Goal: Find contact information: Find contact information

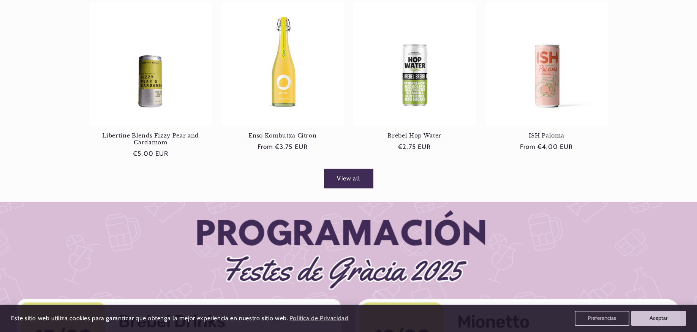
scroll to position [0, 506]
click at [359, 172] on link "View all" at bounding box center [348, 178] width 49 height 19
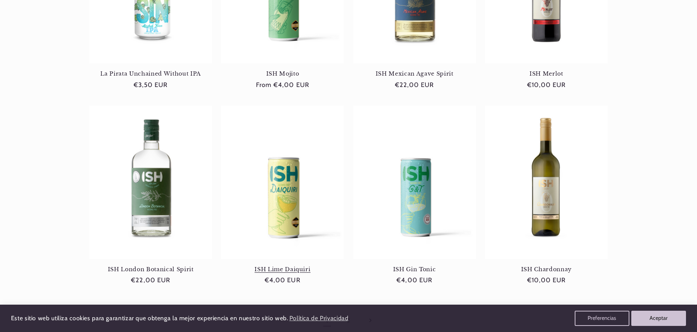
scroll to position [760, 0]
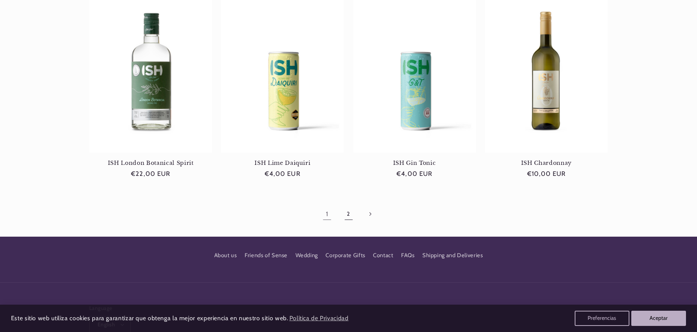
click at [344, 209] on link "2" at bounding box center [348, 213] width 17 height 17
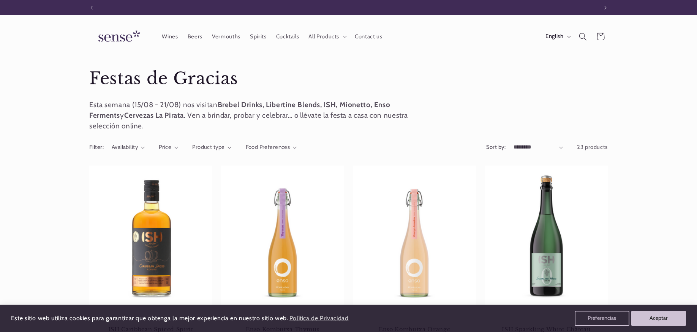
scroll to position [0, 506]
click at [199, 32] on link "Beers" at bounding box center [195, 36] width 24 height 17
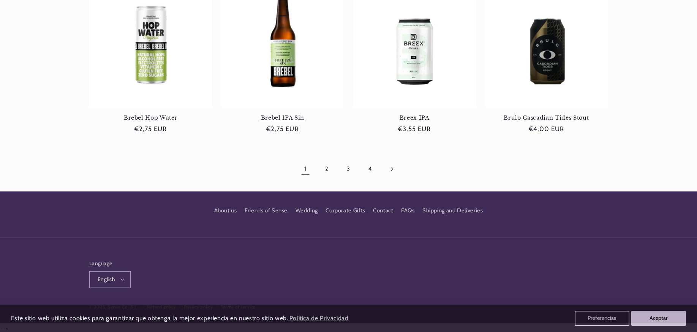
scroll to position [774, 0]
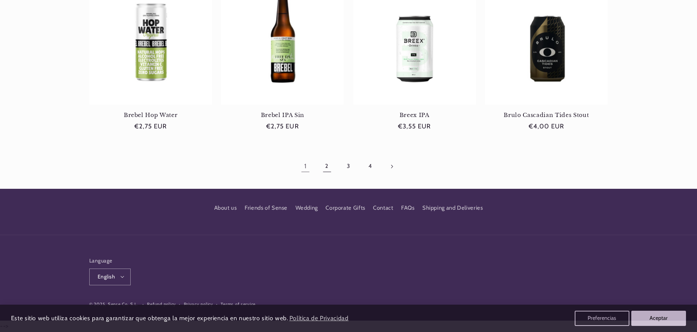
click at [329, 167] on link "2" at bounding box center [326, 166] width 17 height 17
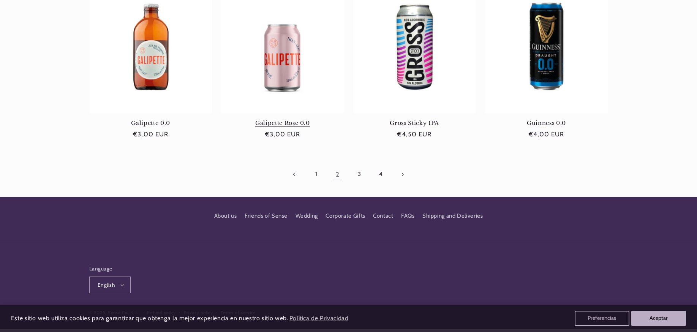
scroll to position [760, 0]
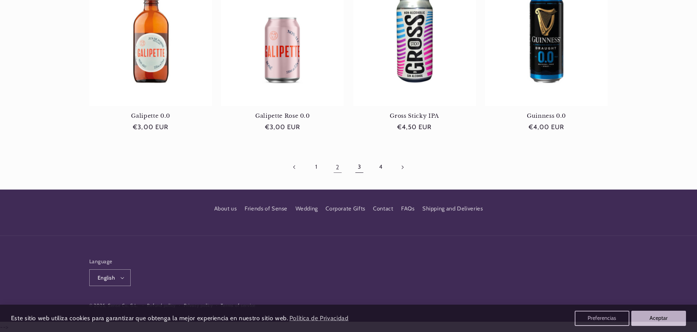
click at [361, 169] on link "3" at bounding box center [359, 166] width 17 height 17
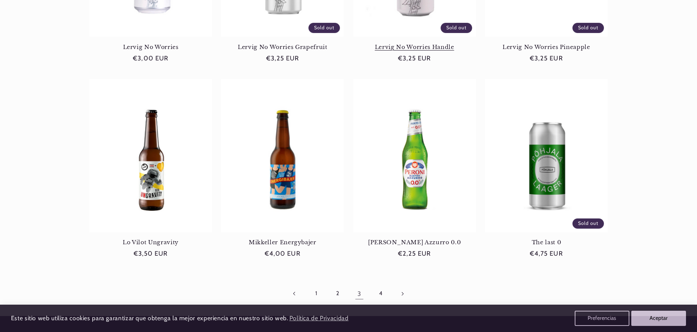
scroll to position [0, 506]
click at [386, 293] on link "4" at bounding box center [380, 293] width 17 height 17
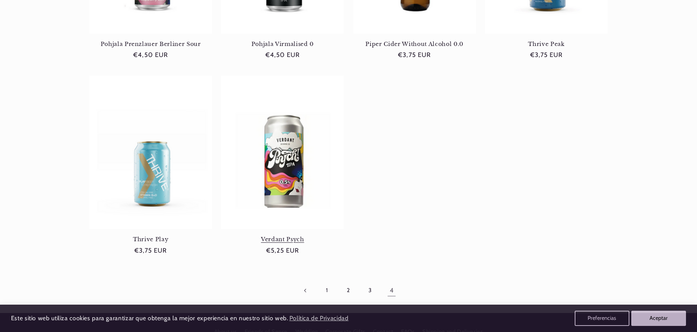
scroll to position [253, 0]
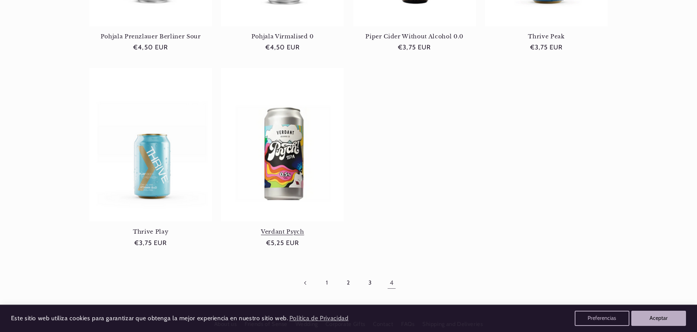
click at [292, 228] on link "Verdant Psych" at bounding box center [282, 231] width 123 height 7
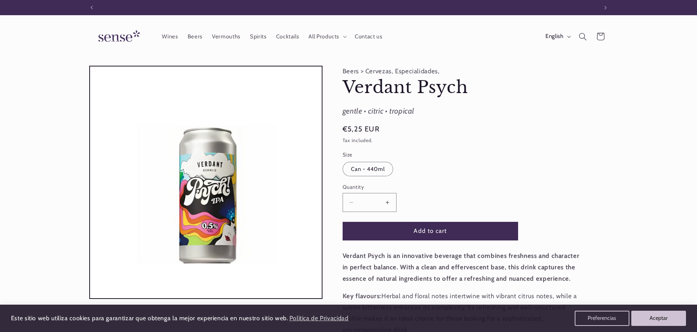
scroll to position [0, 506]
click at [377, 35] on span "Contact us" at bounding box center [368, 36] width 27 height 7
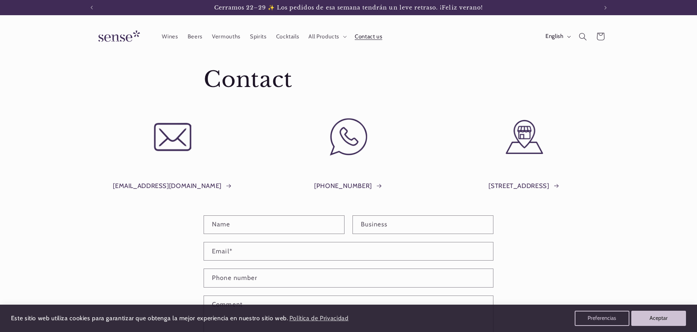
click at [504, 179] on div "Plaça del Sol, 1, Barcelona" at bounding box center [524, 182] width 167 height 37
click at [495, 190] on link "Plaça del Sol, 1, Barcelona" at bounding box center [523, 185] width 71 height 11
